Goal: Information Seeking & Learning: Learn about a topic

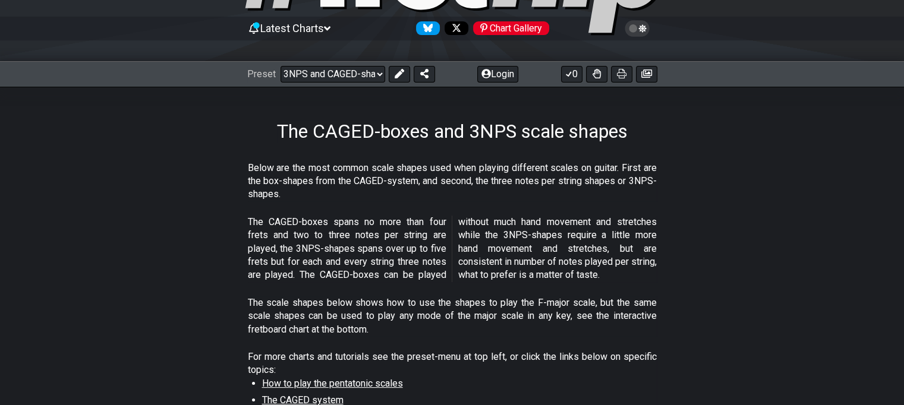
scroll to position [108, 0]
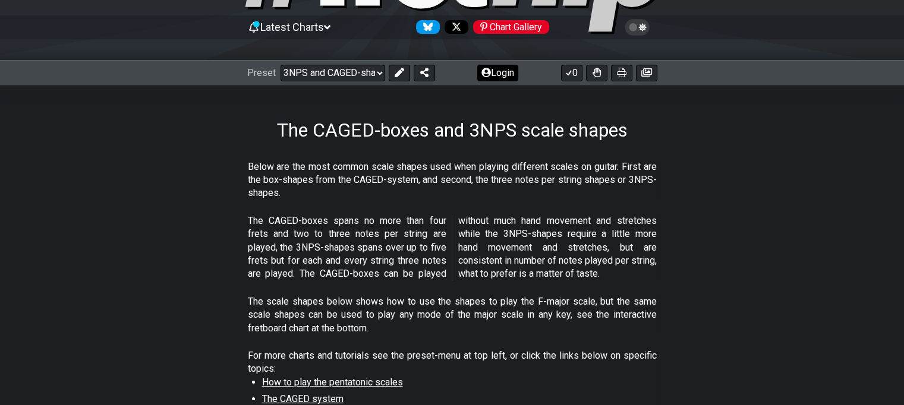
click at [494, 71] on button "Login" at bounding box center [497, 73] width 41 height 17
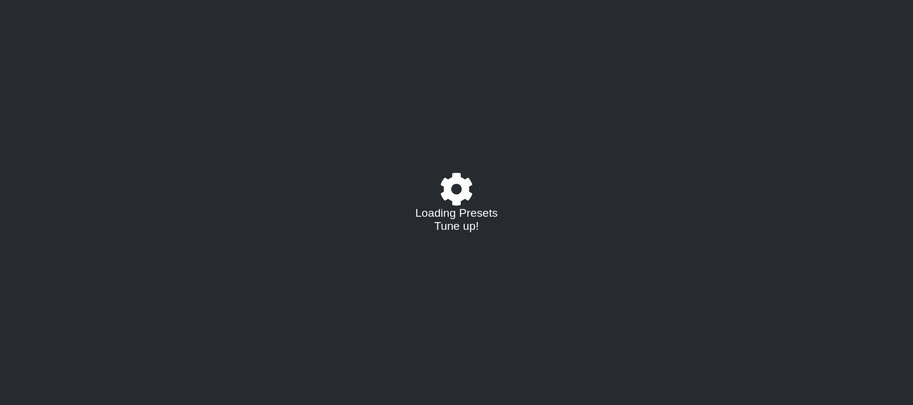
select select "/3nps-caged-shapes"
select select "A"
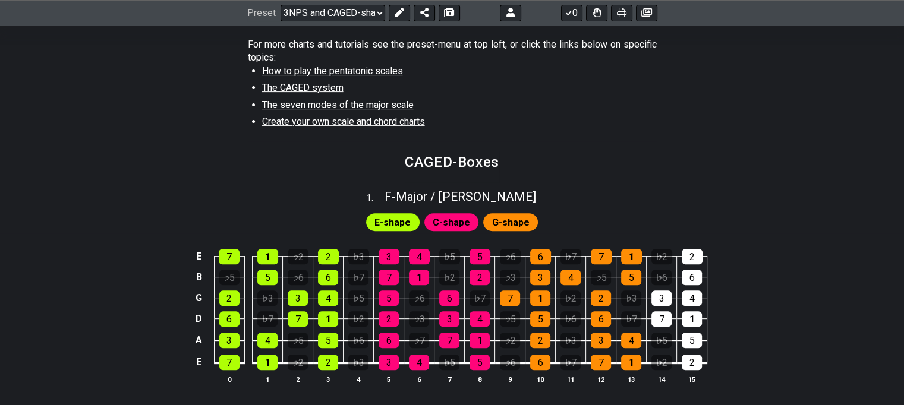
scroll to position [421, 0]
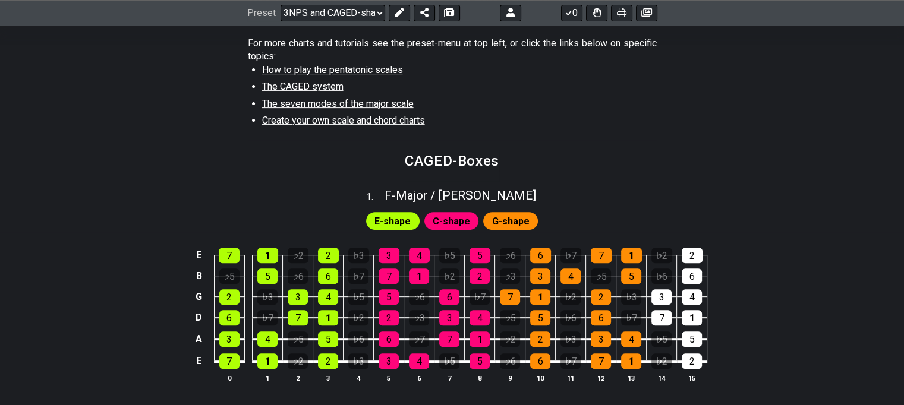
click at [447, 156] on h2 "CAGED-Boxes" at bounding box center [452, 160] width 94 height 13
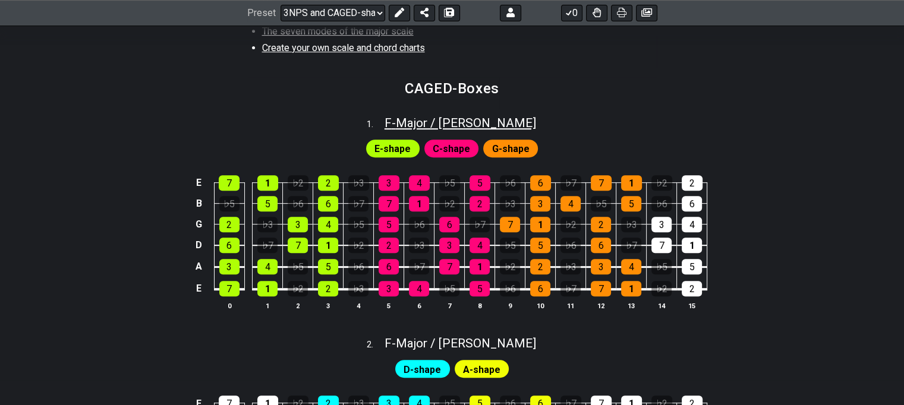
click at [459, 122] on span "F - Major / Ionian" at bounding box center [460, 123] width 152 height 14
select select "F"
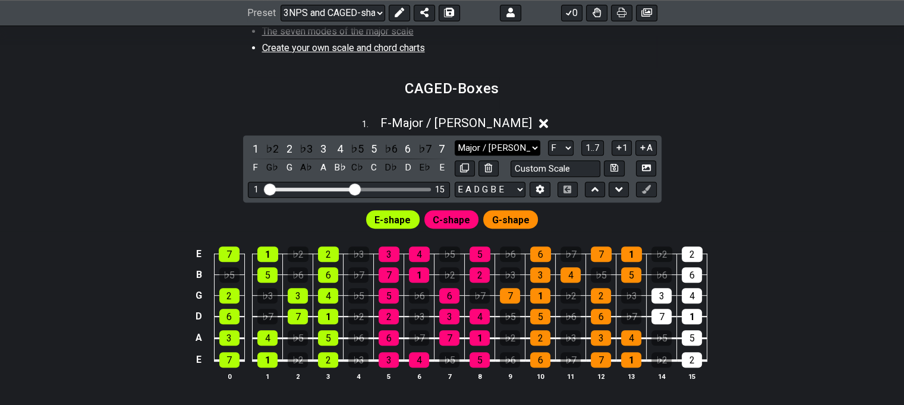
click at [500, 143] on select "Major / Ionian New Scale Minor Pentatonic Major Pentatonic Minor Blues Major Bl…" at bounding box center [498, 148] width 86 height 16
select select "Minor Pentatonic"
click at [455, 140] on select "Major / Ionian New Scale Minor Pentatonic Major Pentatonic Minor Blues Major Bl…" at bounding box center [498, 148] width 86 height 16
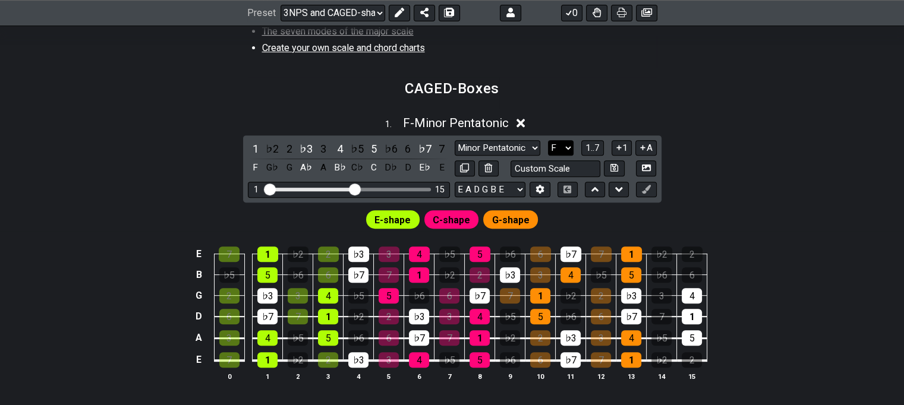
click at [561, 142] on select "A♭ A A♯ B♭ B C C♯ D♭ D D♯ E♭ E F F♯ G♭ G G♯" at bounding box center [561, 148] width 26 height 16
select select "A"
click at [548, 140] on select "A♭ A A♯ B♭ B C C♯ D♭ D D♯ E♭ E F F♯ G♭ G G♯" at bounding box center [561, 148] width 26 height 16
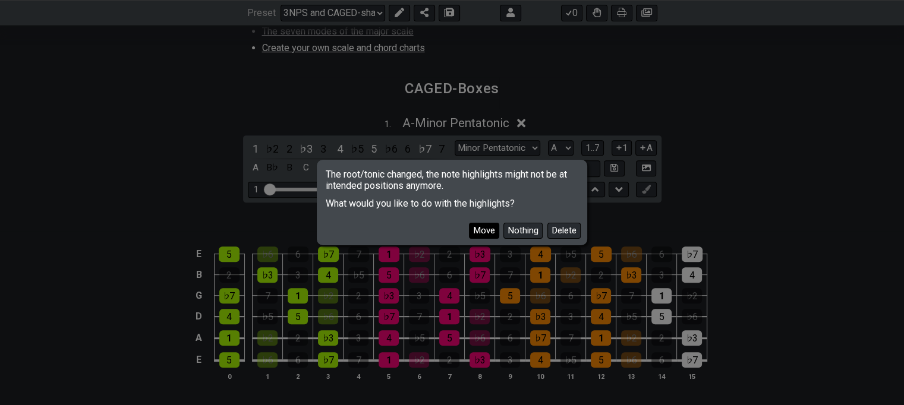
click at [484, 232] on button "Move" at bounding box center [484, 231] width 30 height 16
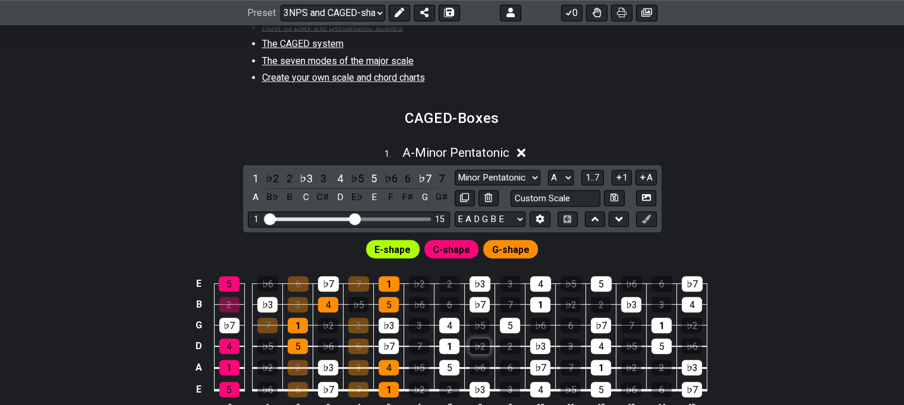
scroll to position [463, 0]
click at [560, 175] on select "A♭ A A♯ B♭ B C C♯ D♭ D D♯ E♭ E F F♯ G♭ G G♯" at bounding box center [561, 178] width 26 height 16
click at [588, 173] on span "1..7" at bounding box center [592, 177] width 14 height 11
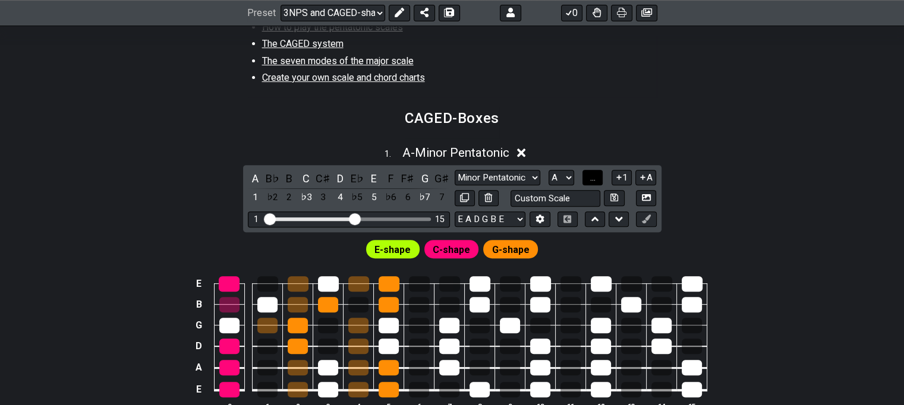
click at [588, 173] on button "..." at bounding box center [592, 178] width 20 height 16
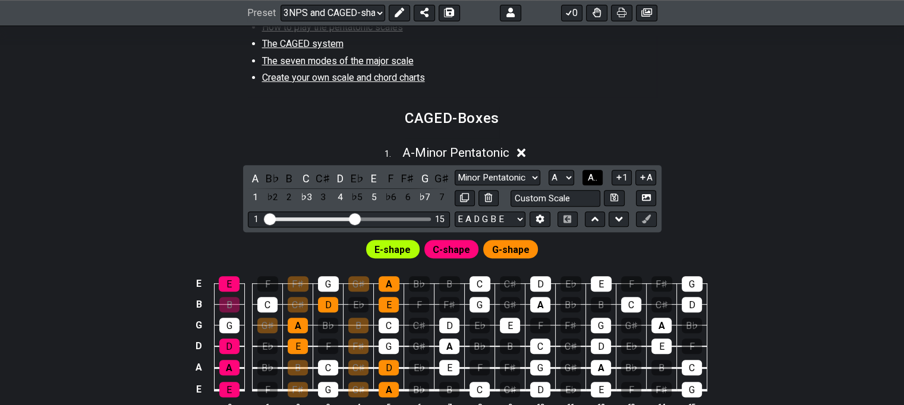
click at [588, 173] on span "A.." at bounding box center [593, 177] width 10 height 11
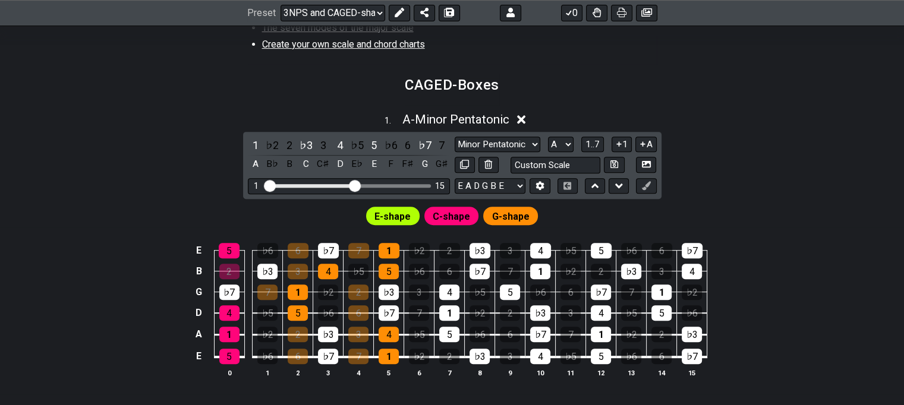
scroll to position [497, 0]
click at [517, 218] on span "G-shape" at bounding box center [510, 216] width 37 height 17
click at [505, 210] on span "G-shape" at bounding box center [510, 216] width 37 height 17
click at [508, 217] on span "G-shape" at bounding box center [510, 216] width 37 height 17
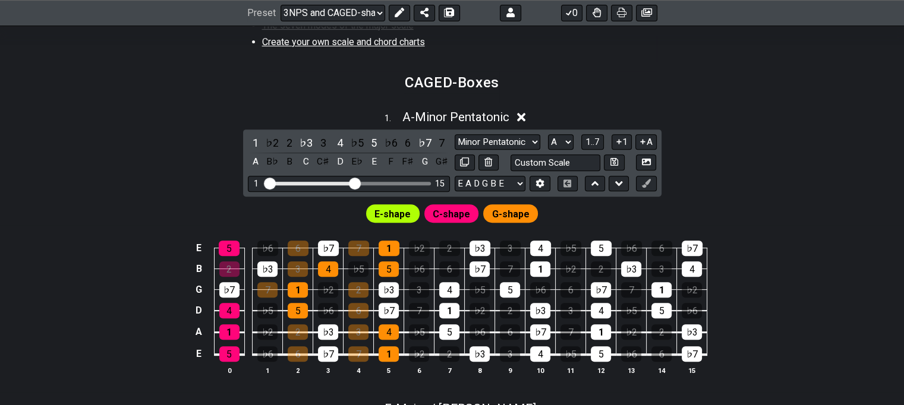
scroll to position [499, 0]
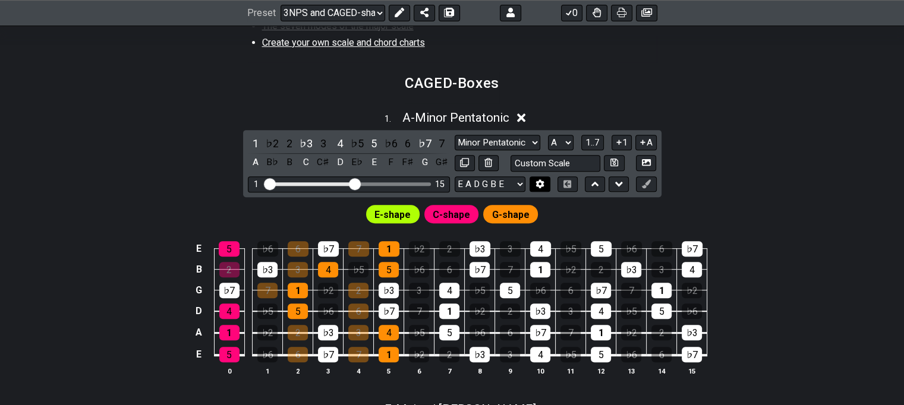
click at [546, 185] on button at bounding box center [539, 184] width 20 height 16
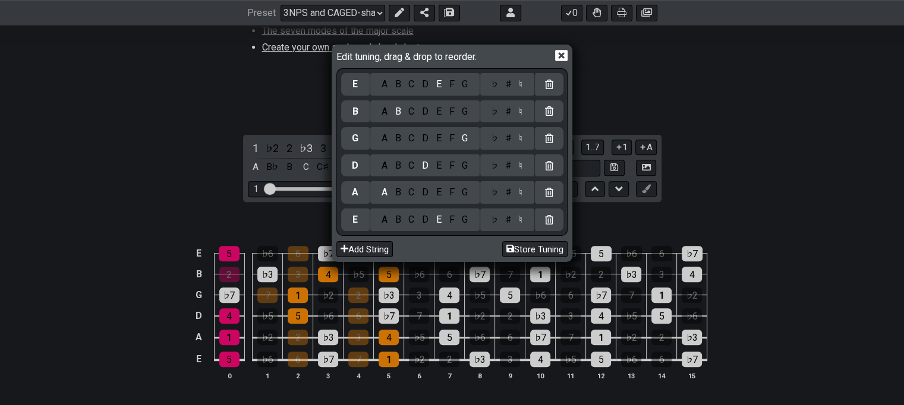
scroll to position [492, 0]
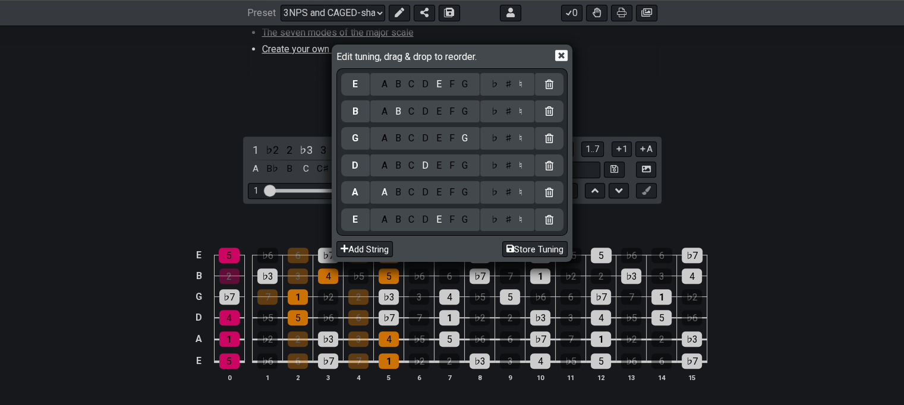
click at [561, 52] on icon at bounding box center [561, 56] width 12 height 11
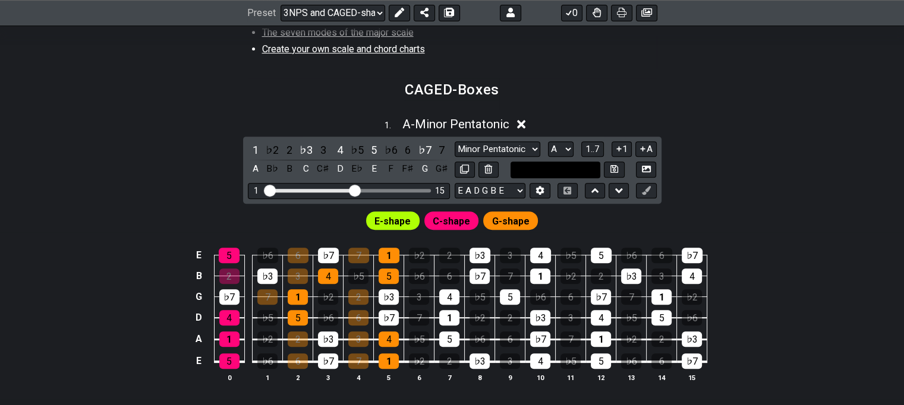
click at [576, 167] on input "text" at bounding box center [555, 170] width 90 height 16
type input "Custom Scale"
click at [594, 117] on div "1 . A - Minor Pentatonic" at bounding box center [452, 121] width 904 height 23
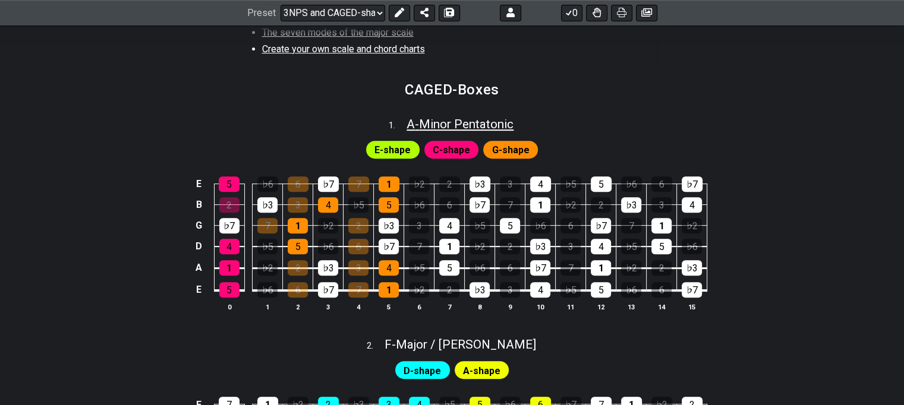
click at [468, 128] on span "A - Minor Pentatonic" at bounding box center [459, 124] width 107 height 14
select select "Minor Pentatonic"
select select "A"
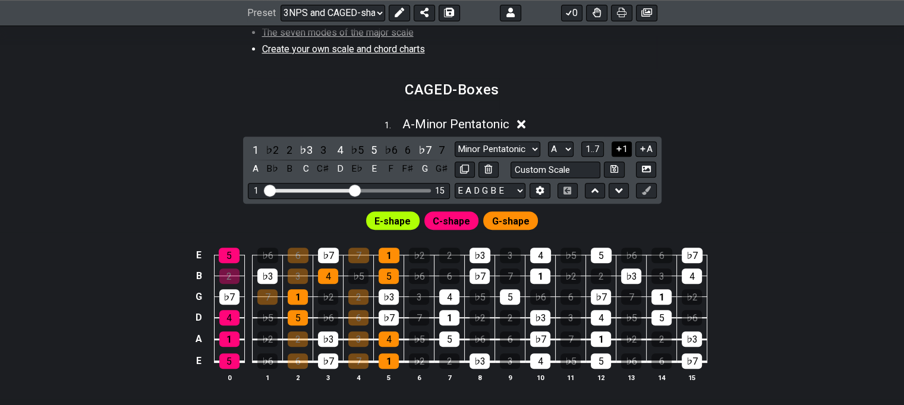
click at [614, 144] on icon at bounding box center [618, 148] width 11 height 9
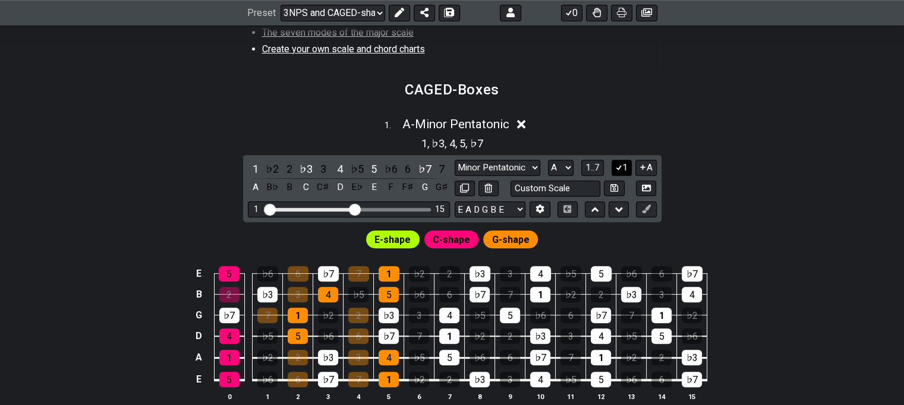
click at [620, 167] on icon at bounding box center [618, 167] width 11 height 9
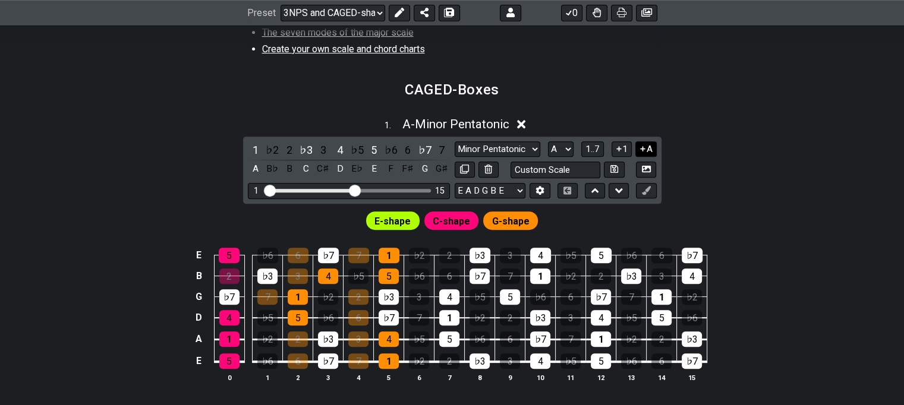
click at [649, 143] on button "A" at bounding box center [645, 149] width 21 height 16
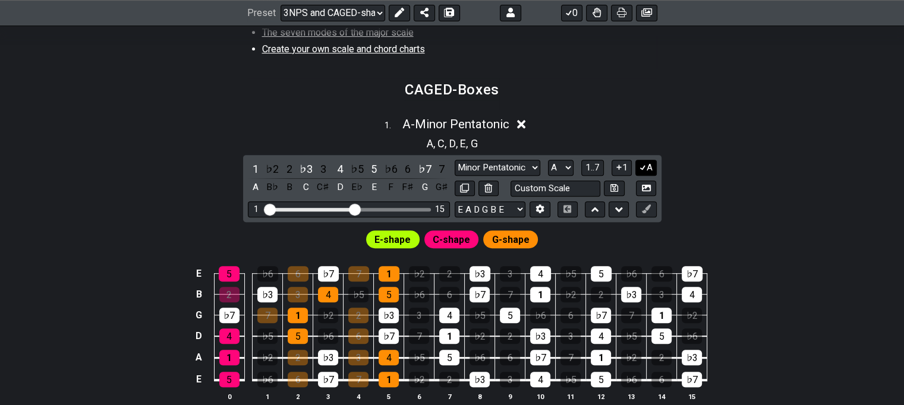
click at [646, 167] on button "A" at bounding box center [645, 168] width 21 height 16
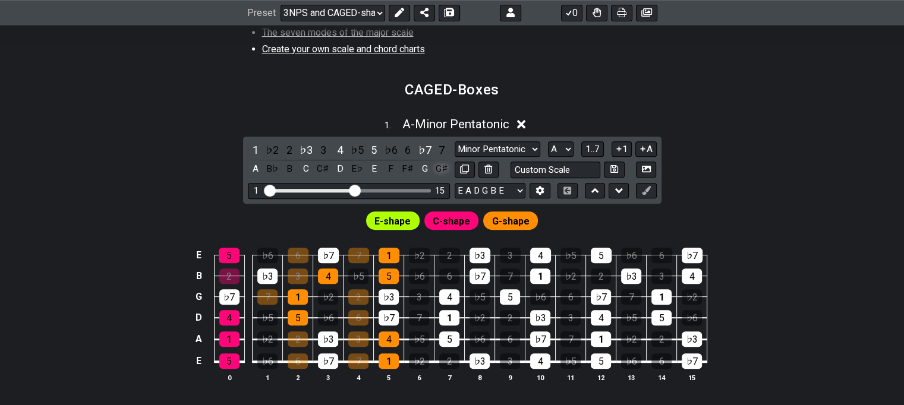
click at [444, 165] on div "G♯" at bounding box center [441, 169] width 15 height 16
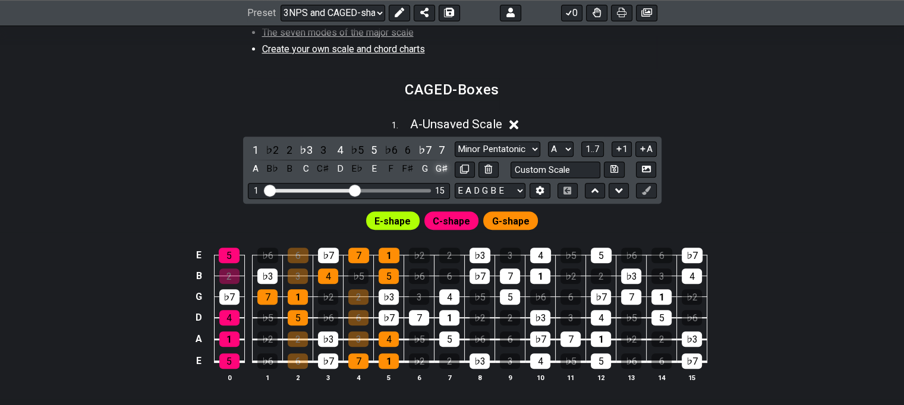
click at [443, 166] on div "G♯" at bounding box center [441, 169] width 15 height 16
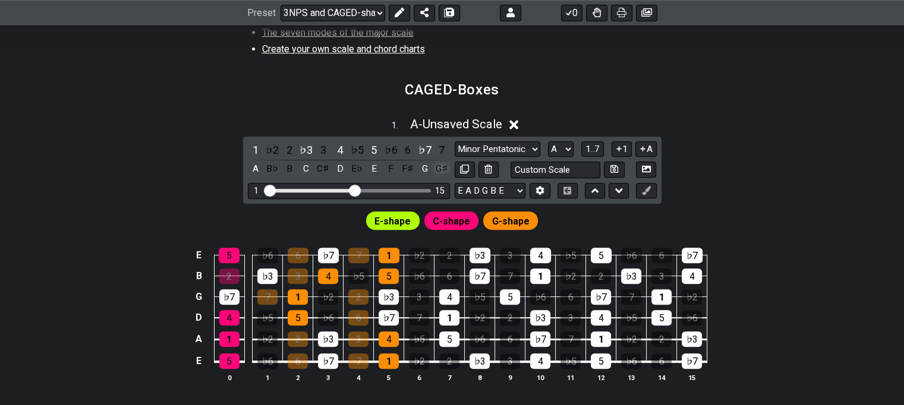
click at [443, 166] on div "G♯" at bounding box center [441, 169] width 15 height 16
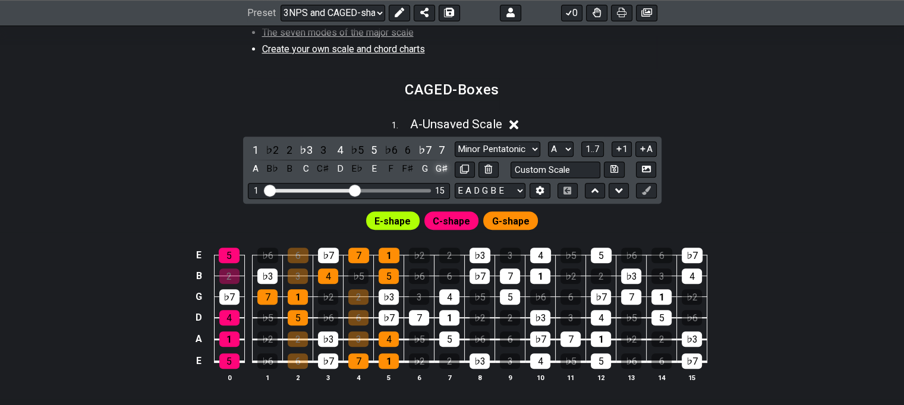
click at [443, 166] on div "G♯" at bounding box center [441, 169] width 15 height 16
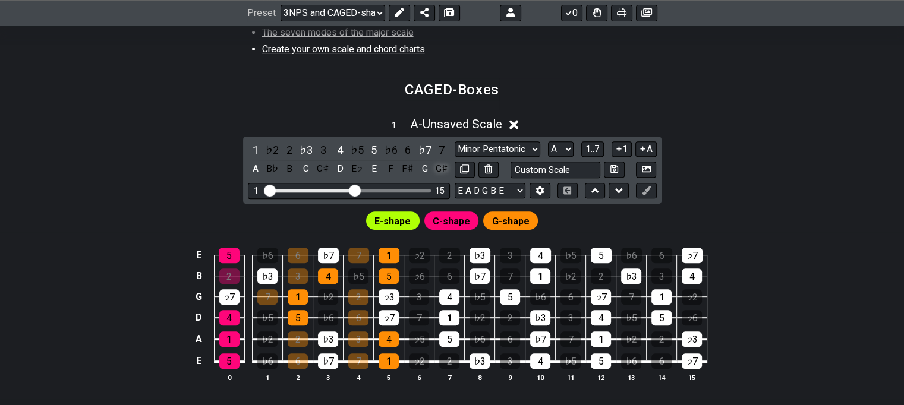
click at [443, 166] on div "G♯" at bounding box center [441, 169] width 15 height 16
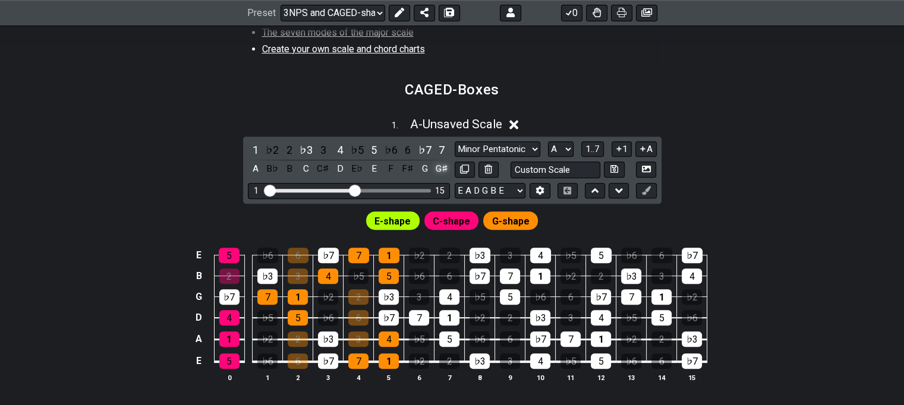
click at [443, 166] on div "G♯" at bounding box center [441, 169] width 15 height 16
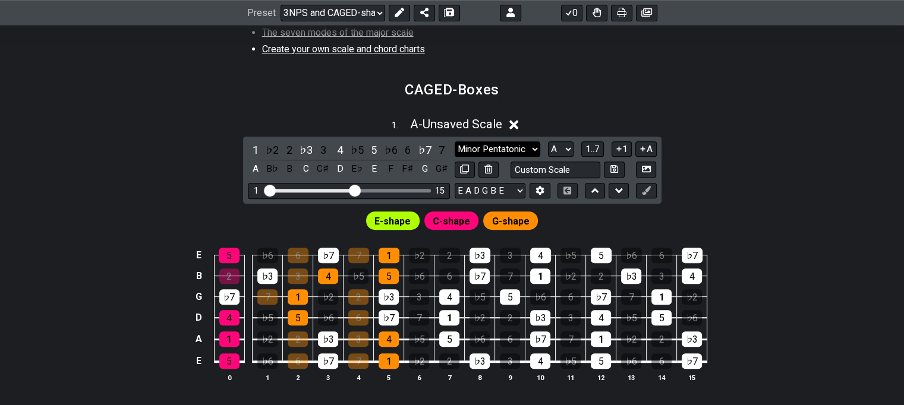
click at [485, 144] on select "Major / Ionian New Scale Minor Pentatonic Major Pentatonic Minor Blues Major Bl…" at bounding box center [498, 149] width 86 height 16
click at [455, 141] on select "Major / Ionian New Scale Minor Pentatonic Major Pentatonic Minor Blues Major Bl…" at bounding box center [498, 149] width 86 height 16
click at [487, 123] on span "A - Unsaved Scale" at bounding box center [455, 124] width 92 height 14
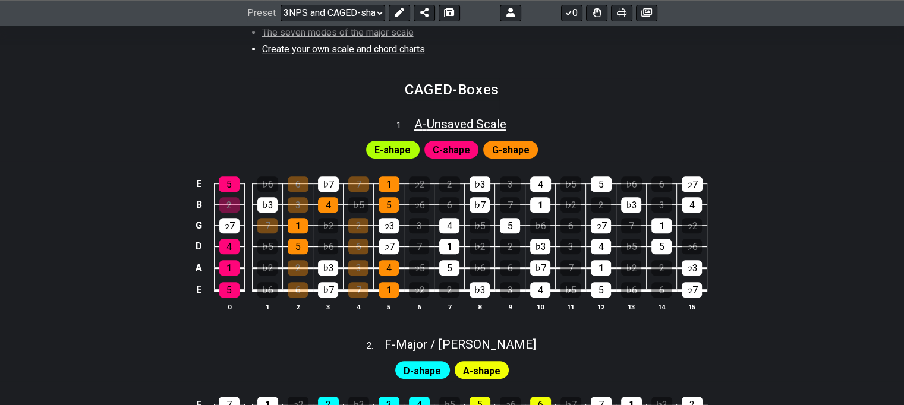
click at [481, 124] on span "A - Unsaved Scale" at bounding box center [460, 124] width 92 height 14
select select "Minor Pentatonic"
select select "A"
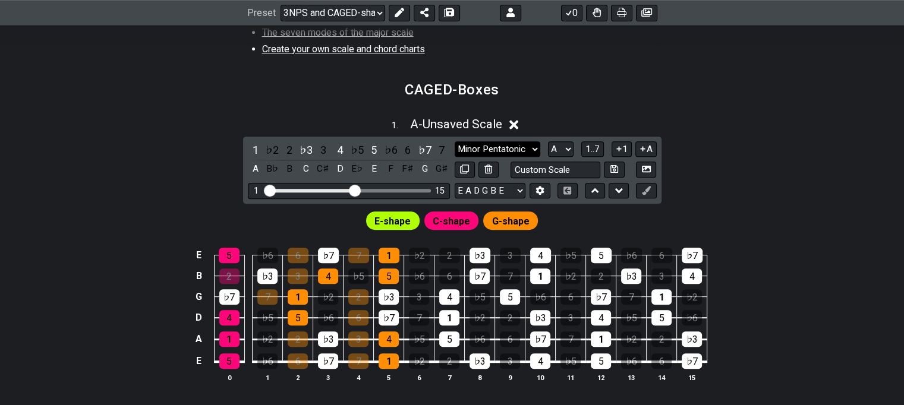
click at [509, 144] on select "Major / Ionian New Scale Minor Pentatonic Major Pentatonic Minor Blues Major Bl…" at bounding box center [498, 149] width 86 height 16
click at [455, 141] on select "Major / Ionian New Scale Minor Pentatonic Major Pentatonic Minor Blues Major Bl…" at bounding box center [498, 149] width 86 height 16
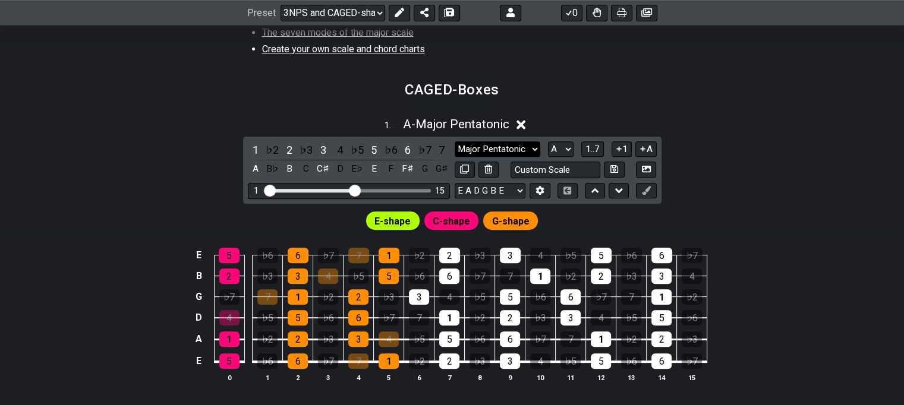
click at [511, 151] on select "Major / Ionian New Scale Minor Pentatonic Major Pentatonic Minor Blues Major Bl…" at bounding box center [498, 149] width 86 height 16
select select "Minor Pentatonic"
click at [455, 141] on select "Major / Ionian New Scale Minor Pentatonic Major Pentatonic Minor Blues Major Bl…" at bounding box center [498, 149] width 86 height 16
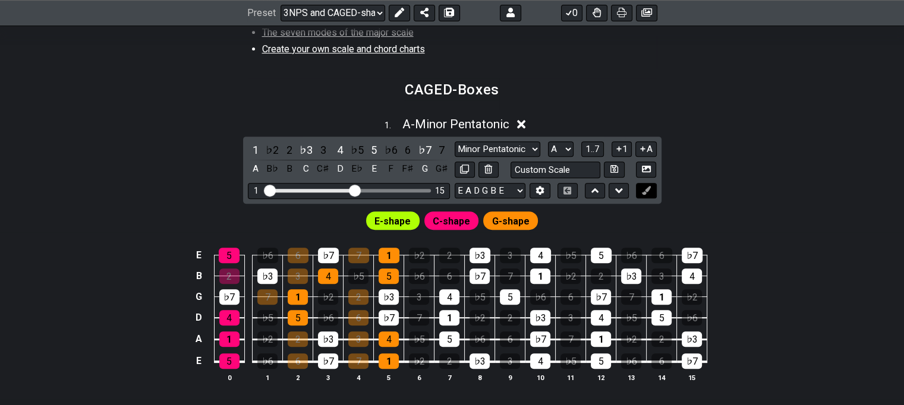
click at [643, 188] on icon at bounding box center [646, 190] width 9 height 9
click at [506, 217] on span "G-shape" at bounding box center [510, 221] width 37 height 17
click at [645, 187] on icon at bounding box center [646, 190] width 9 height 9
click at [509, 222] on span "G-shape" at bounding box center [510, 221] width 37 height 17
click at [648, 187] on icon at bounding box center [646, 190] width 9 height 9
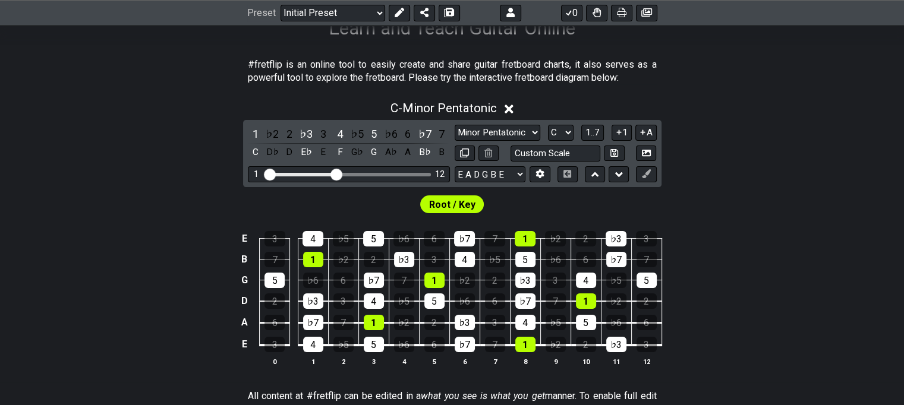
scroll to position [210, 0]
click at [456, 201] on span "Root / Key" at bounding box center [452, 205] width 46 height 17
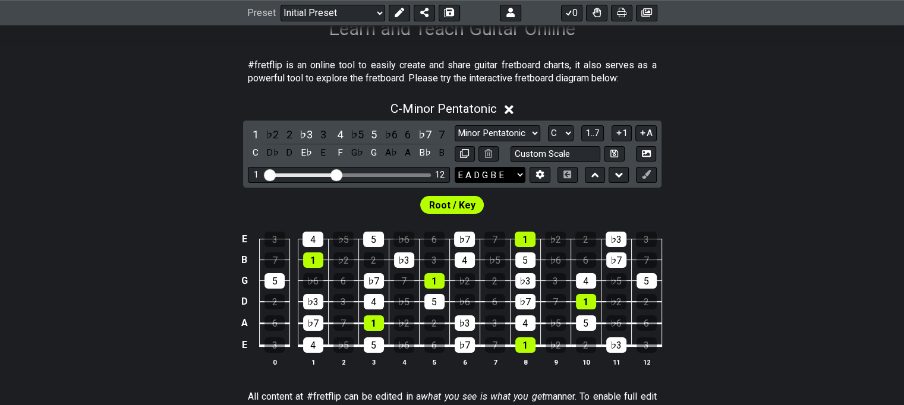
click at [501, 172] on select "E A D G B E E A D G B E E A D G B E B E A D F♯ B A D G C E A D A D G B E E♭ A♭ …" at bounding box center [490, 175] width 71 height 16
click at [544, 176] on icon at bounding box center [539, 174] width 9 height 9
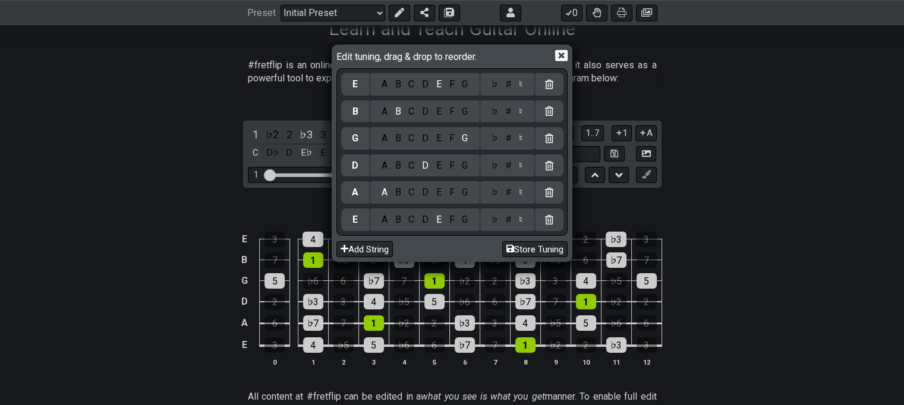
click at [559, 54] on icon at bounding box center [561, 55] width 12 height 12
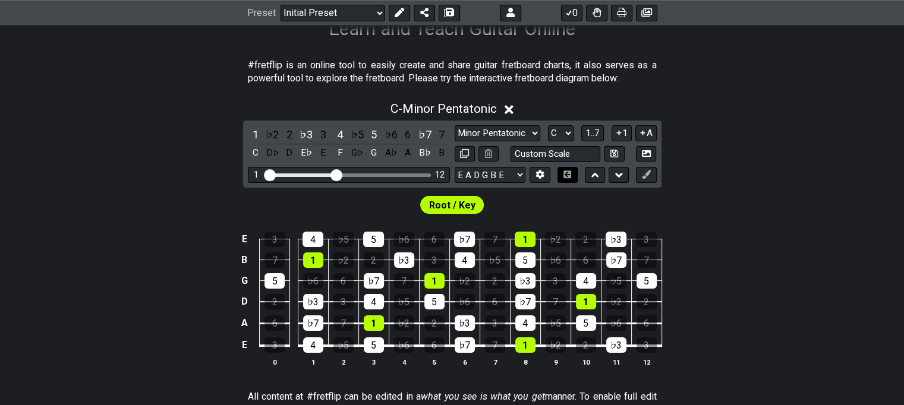
click at [570, 176] on icon at bounding box center [567, 175] width 8 height 8
click at [592, 176] on icon at bounding box center [595, 175] width 8 height 12
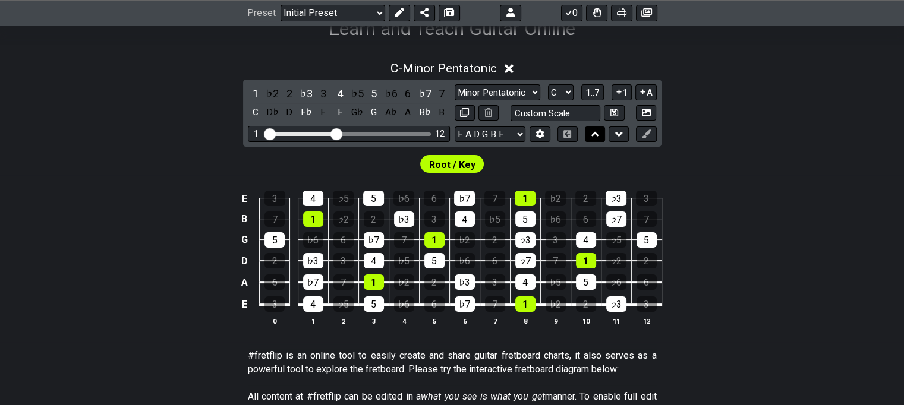
click at [595, 133] on icon at bounding box center [595, 134] width 8 height 5
click at [620, 133] on icon at bounding box center [619, 134] width 8 height 5
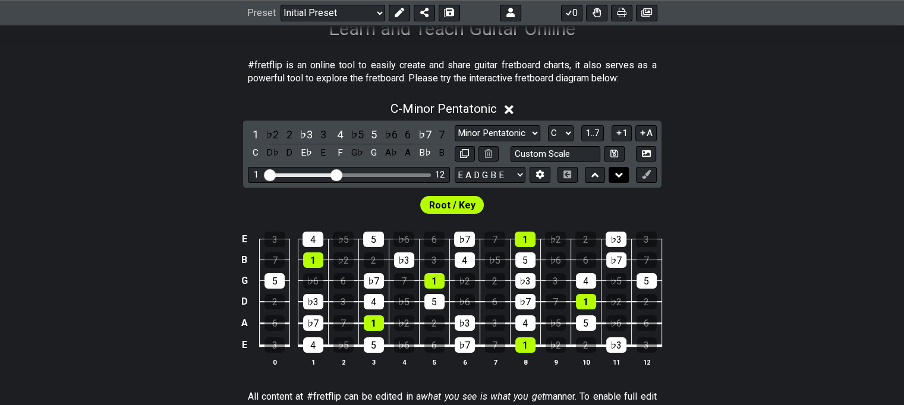
click at [620, 173] on icon at bounding box center [619, 175] width 8 height 5
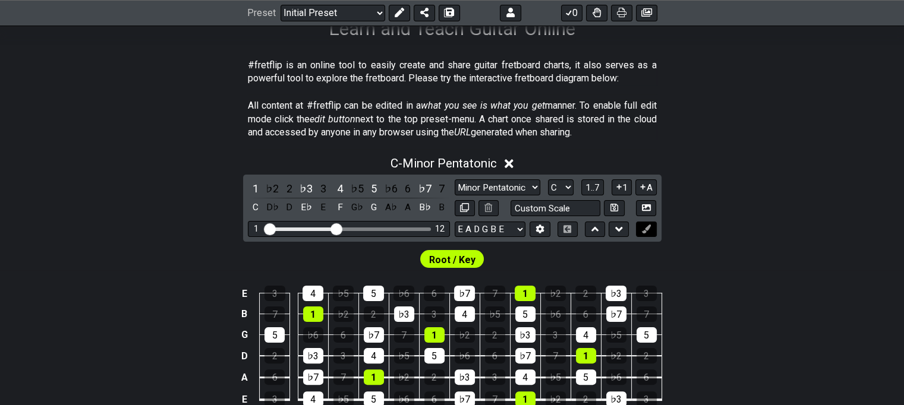
click at [645, 226] on icon at bounding box center [646, 229] width 9 height 9
click at [460, 258] on span "Root / Key" at bounding box center [452, 259] width 46 height 17
click at [525, 292] on div "1" at bounding box center [525, 293] width 21 height 15
click at [643, 234] on button at bounding box center [646, 230] width 20 height 16
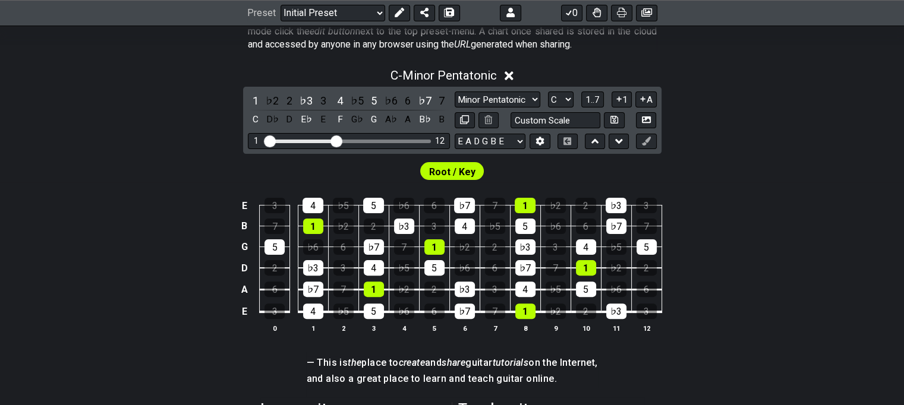
scroll to position [301, 0]
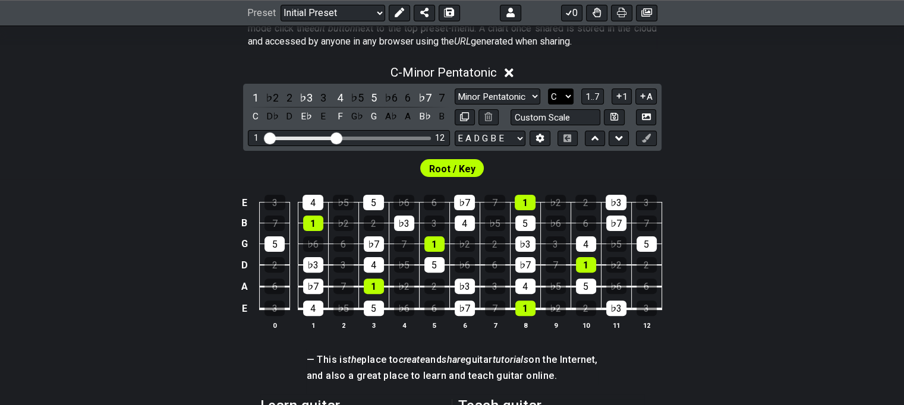
click at [567, 92] on select "A♭ A A♯ B♭ B C C♯ D♭ D D♯ E♭ E F F♯ G♭ G G♯" at bounding box center [561, 97] width 26 height 16
click at [548, 89] on select "A♭ A A♯ B♭ B C C♯ D♭ D D♯ E♭ E F F♯ G♭ G G♯" at bounding box center [561, 97] width 26 height 16
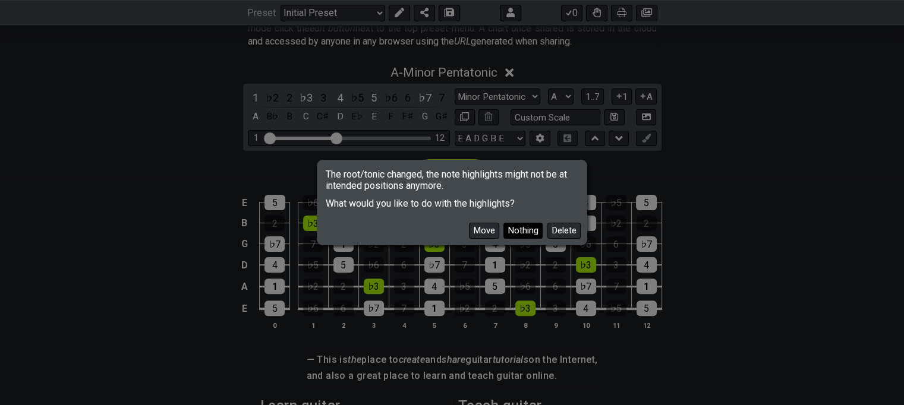
click at [522, 225] on button "Nothing" at bounding box center [522, 231] width 39 height 16
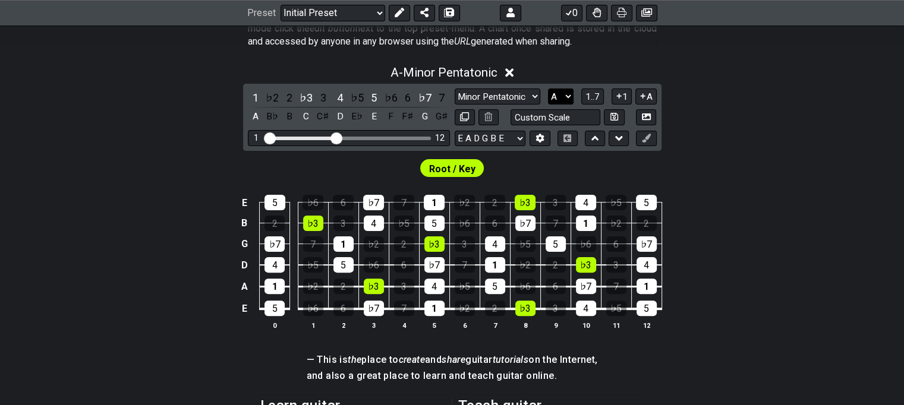
click at [563, 96] on select "A♭ A A♯ B♭ B C C♯ D♭ D D♯ E♭ E F F♯ G♭ G G♯" at bounding box center [561, 97] width 26 height 16
click at [548, 89] on select "A♭ A A♯ B♭ B C C♯ D♭ D D♯ E♭ E F F♯ G♭ G G♯" at bounding box center [561, 97] width 26 height 16
click at [558, 101] on select "A♭ A A♯ B♭ B C C♯ D♭ D D♯ E♭ E F F♯ G♭ G G♯" at bounding box center [561, 97] width 26 height 16
click at [548, 89] on select "A♭ A A♯ B♭ B C C♯ D♭ D D♯ E♭ E F F♯ G♭ G G♯" at bounding box center [561, 97] width 26 height 16
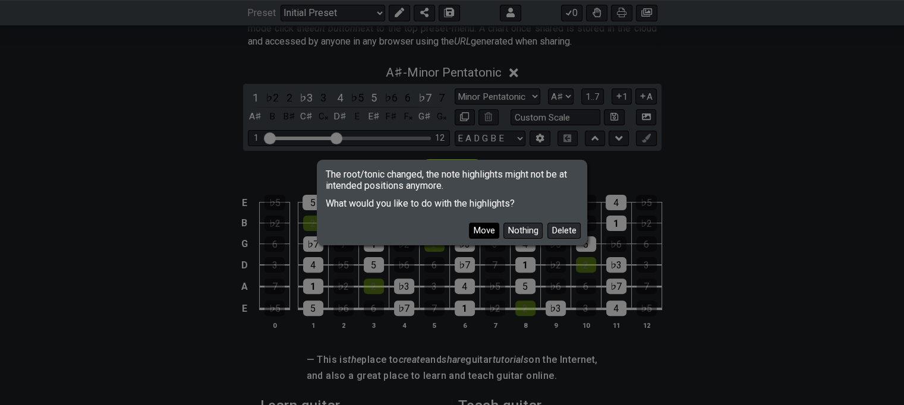
click at [491, 230] on button "Move" at bounding box center [484, 231] width 30 height 16
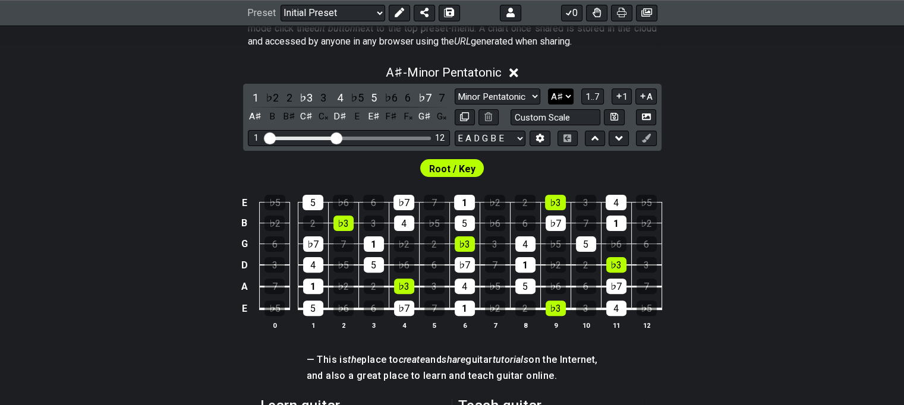
click at [553, 94] on select "A♭ A A♯ B♭ B C C♯ D♭ D D♯ E♭ E F F♯ G♭ G G♯" at bounding box center [561, 97] width 26 height 16
select select "A"
click at [548, 89] on select "A♭ A A♯ B♭ B C C♯ D♭ D D♯ E♭ E F F♯ G♭ G G♯" at bounding box center [561, 97] width 26 height 16
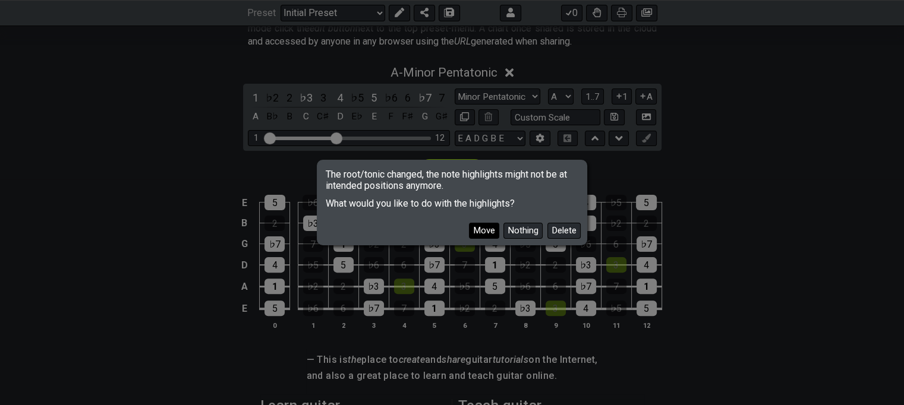
click at [486, 228] on button "Move" at bounding box center [484, 231] width 30 height 16
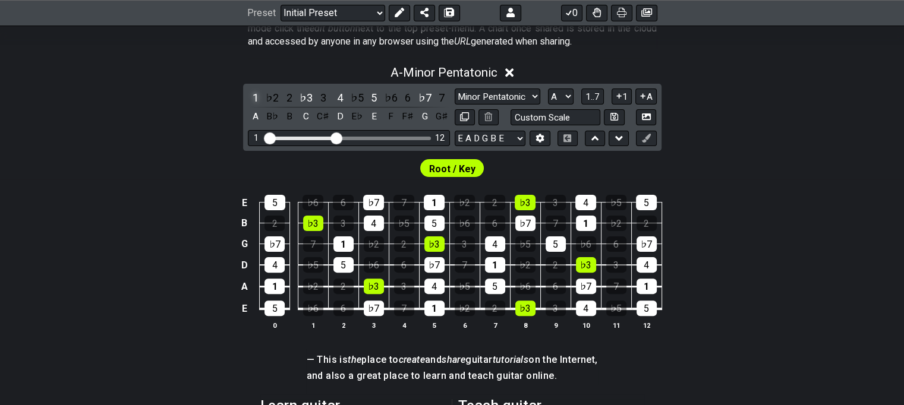
click at [255, 99] on div "1" at bounding box center [255, 98] width 15 height 16
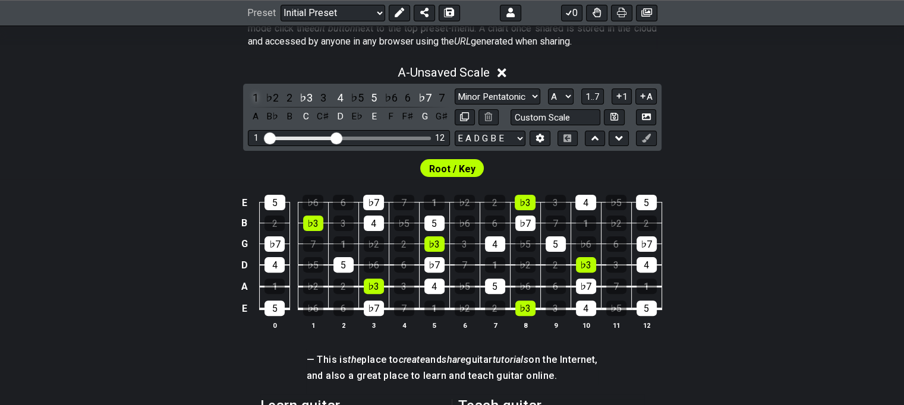
click at [255, 99] on div "1" at bounding box center [255, 98] width 15 height 16
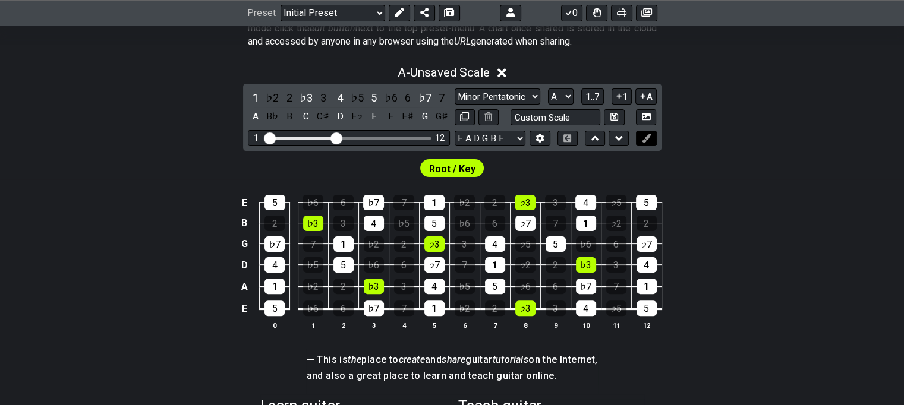
click at [646, 137] on icon at bounding box center [646, 138] width 9 height 9
click at [650, 134] on icon at bounding box center [646, 138] width 9 height 9
click at [345, 244] on div "1" at bounding box center [343, 243] width 20 height 15
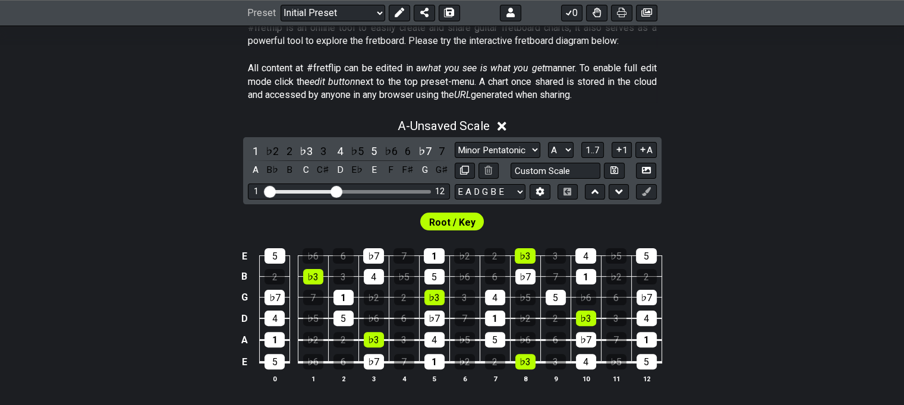
scroll to position [246, 0]
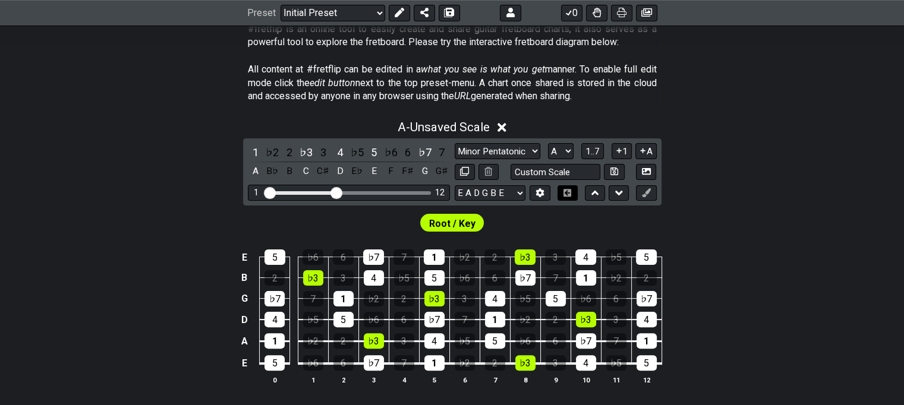
click at [566, 191] on icon at bounding box center [567, 193] width 9 height 8
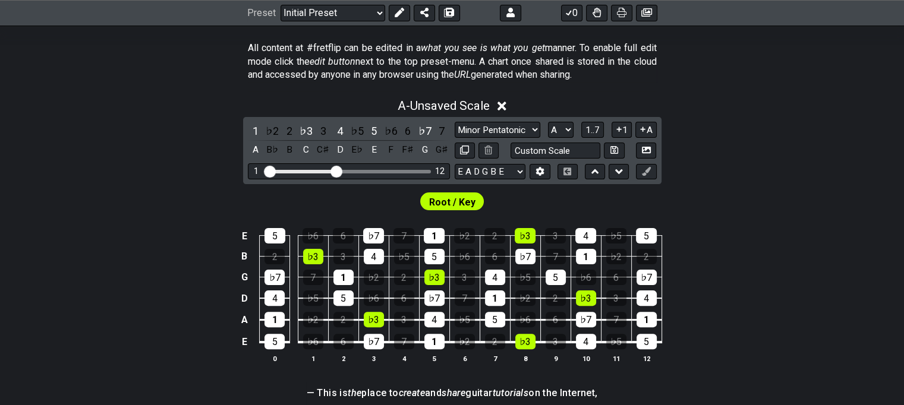
scroll to position [267, 0]
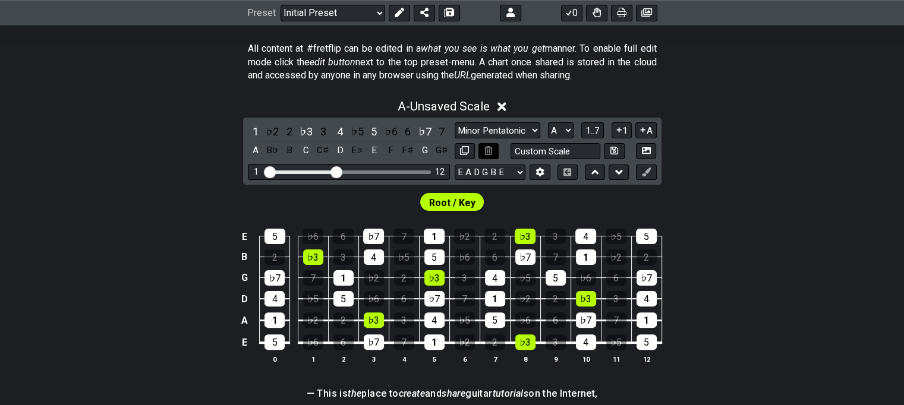
click at [490, 149] on icon at bounding box center [488, 150] width 8 height 9
click at [485, 152] on icon at bounding box center [488, 150] width 8 height 9
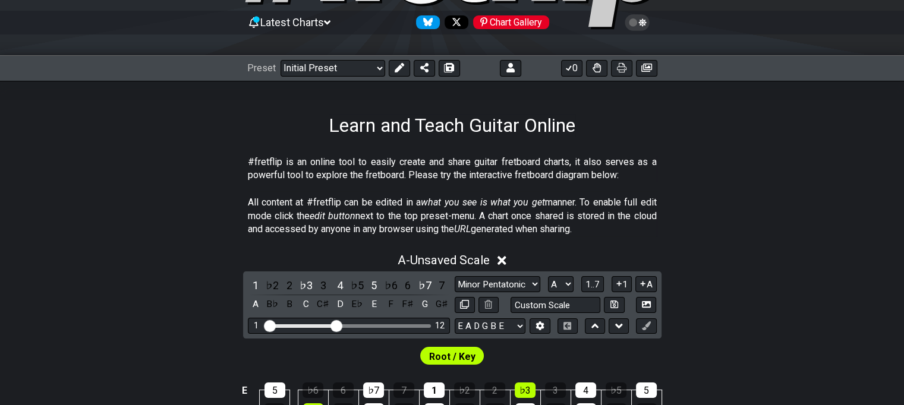
scroll to position [0, 0]
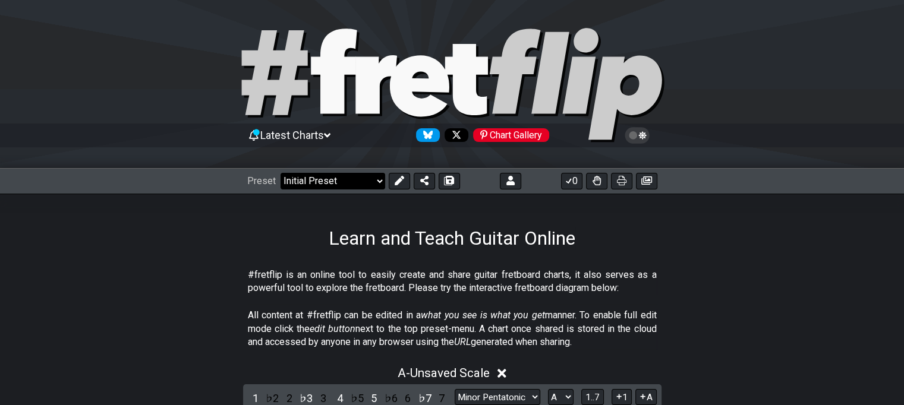
click at [378, 182] on select "Welcome to #fretflip! Initial Preset Custom Preset Minor Pentatonic Major Penta…" at bounding box center [332, 181] width 105 height 17
click at [569, 182] on icon at bounding box center [569, 181] width 12 height 10
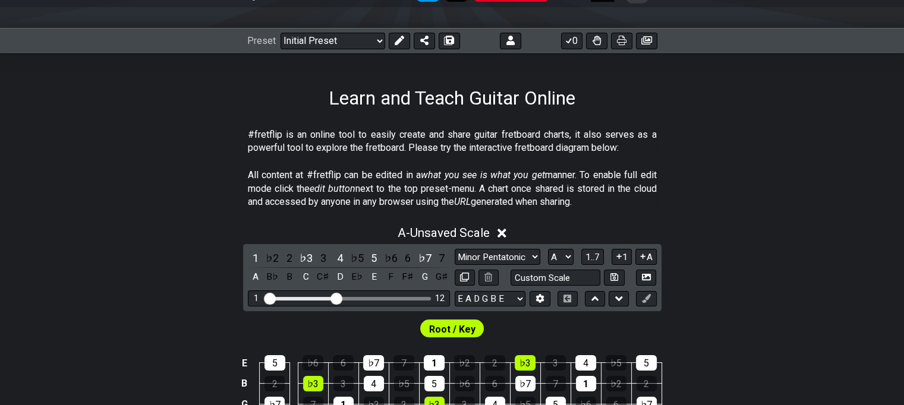
scroll to position [73, 0]
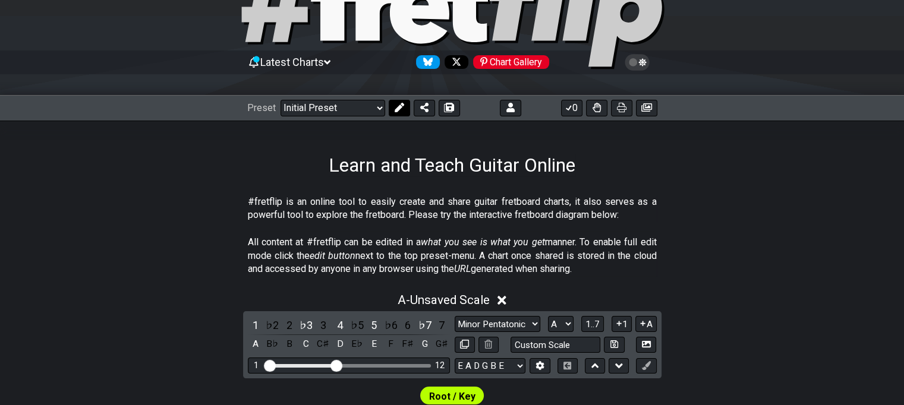
click at [395, 106] on icon at bounding box center [400, 108] width 10 height 10
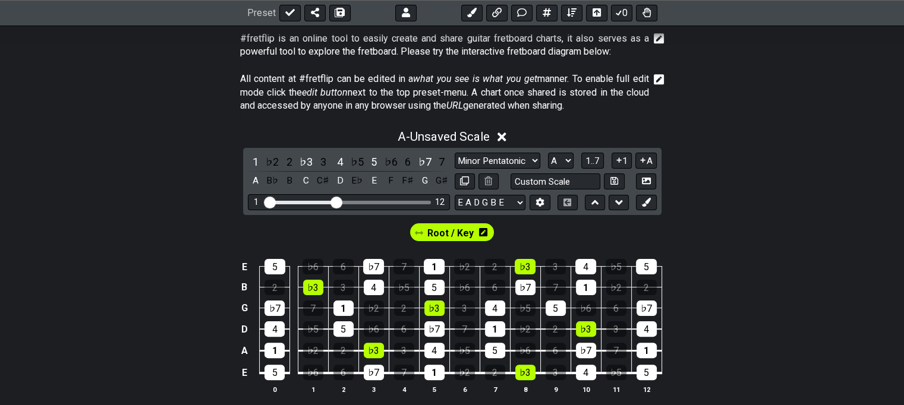
scroll to position [244, 0]
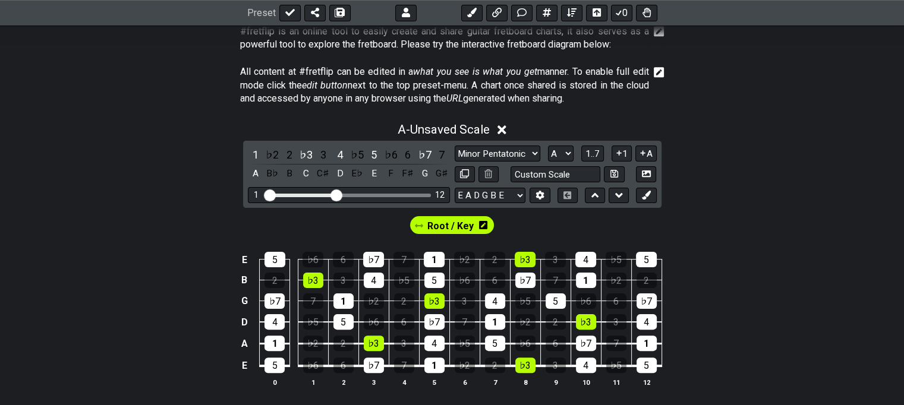
click at [462, 232] on span "Root / Key" at bounding box center [450, 225] width 46 height 17
click at [482, 223] on icon at bounding box center [482, 225] width 8 height 10
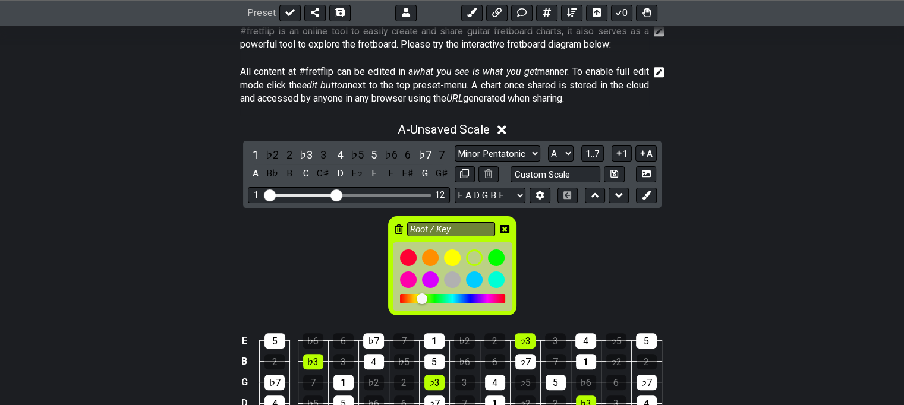
click at [531, 228] on div "Root / Key" at bounding box center [452, 263] width 904 height 110
click at [501, 228] on icon at bounding box center [505, 229] width 10 height 8
